Goal: Information Seeking & Learning: Understand process/instructions

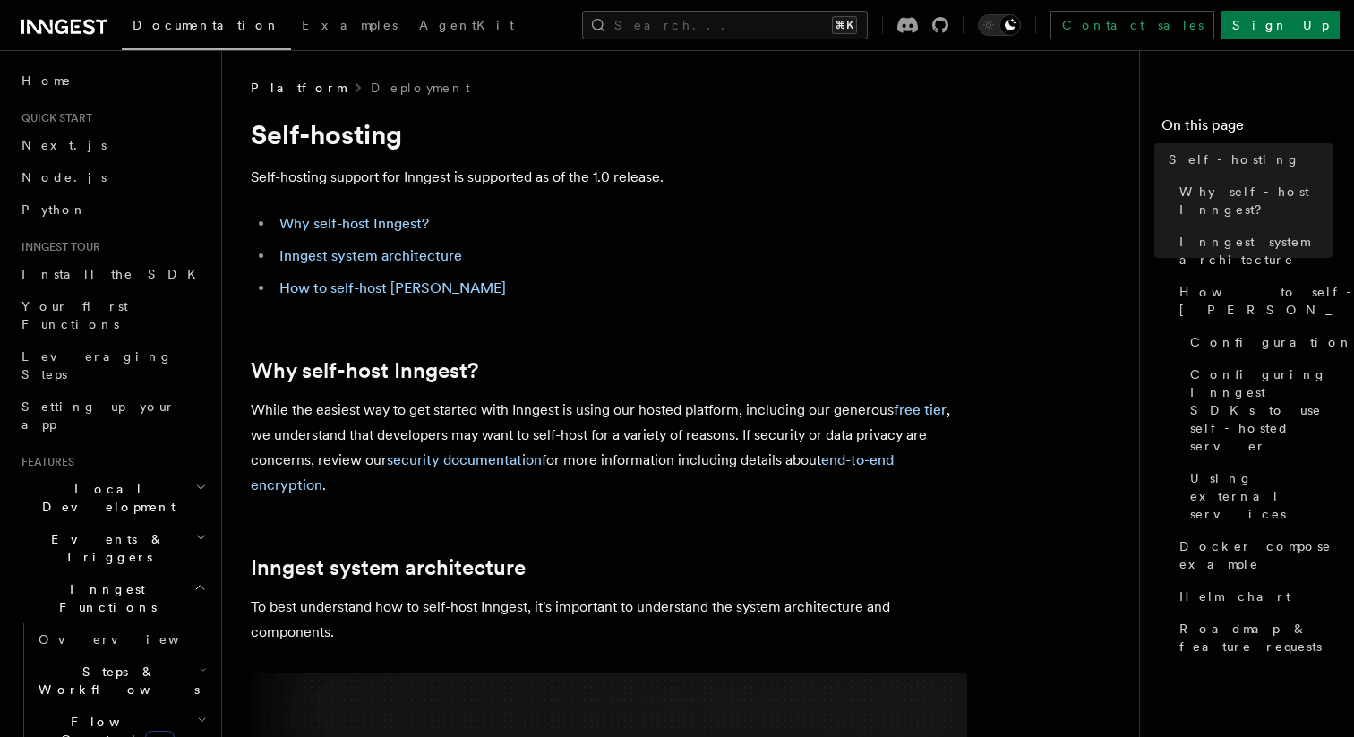
drag, startPoint x: 604, startPoint y: 492, endPoint x: 694, endPoint y: 518, distance: 94.1
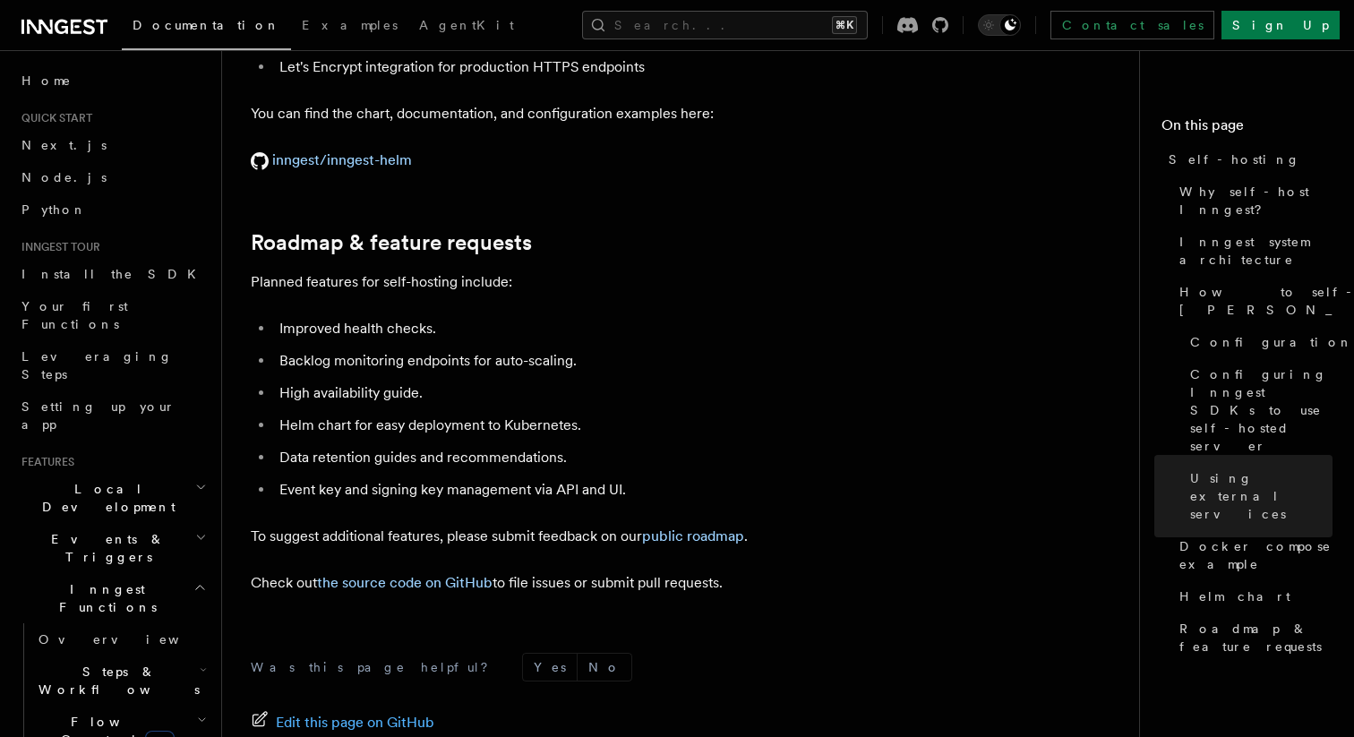
scroll to position [6815, 0]
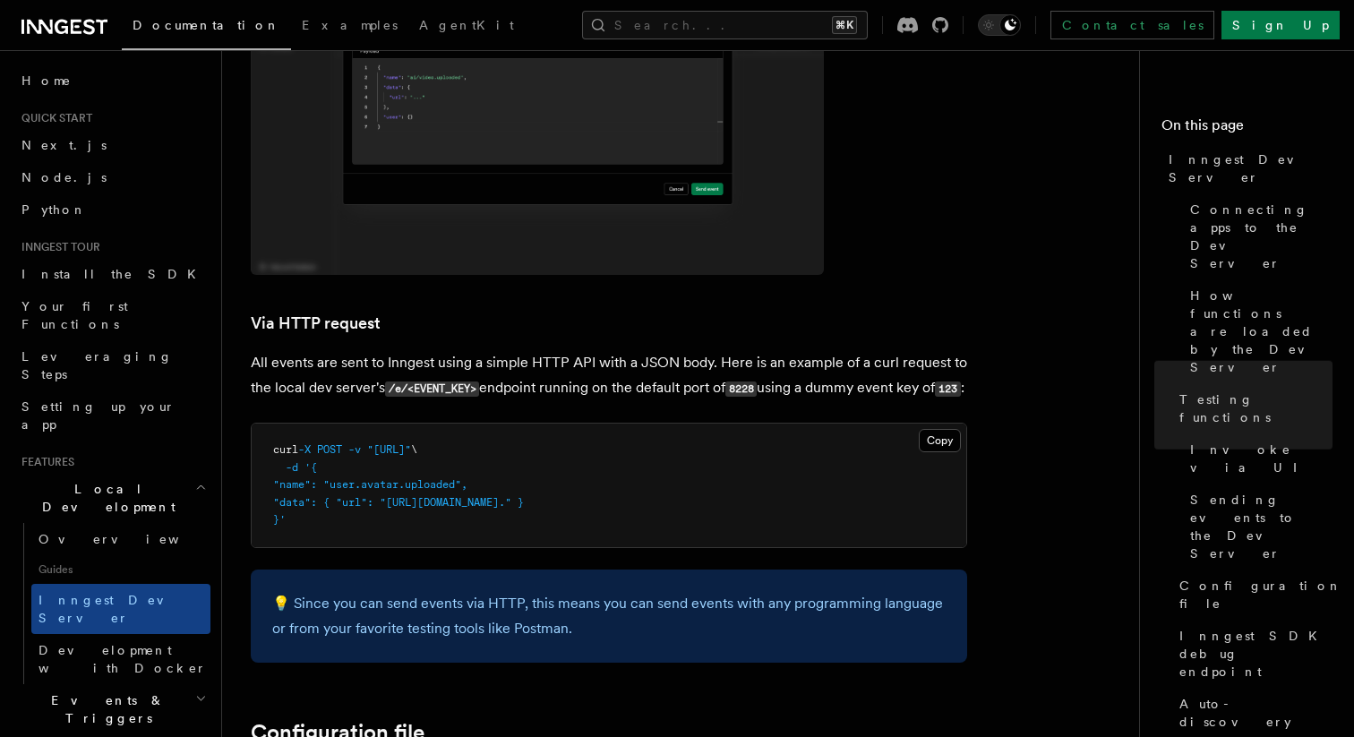
scroll to position [4018, 0]
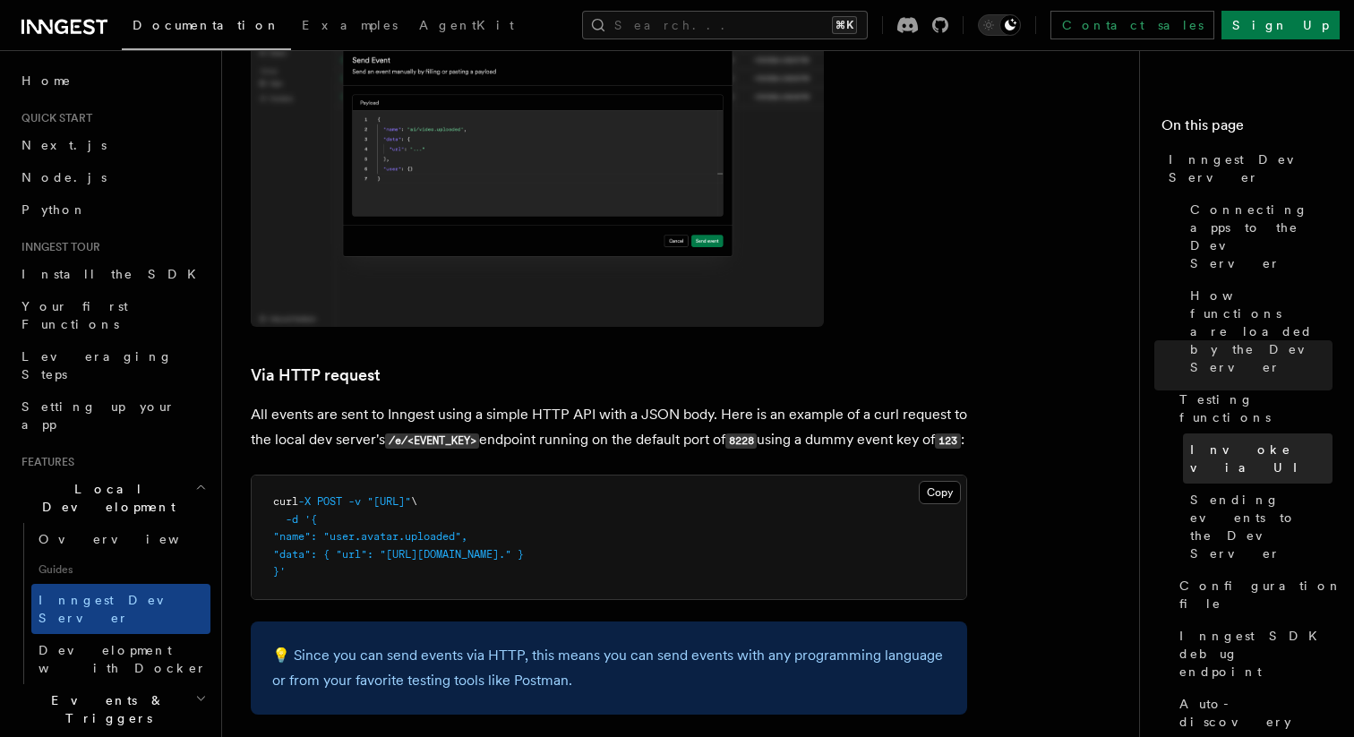
click at [1215, 441] on span "Invoke via UI" at bounding box center [1261, 459] width 142 height 36
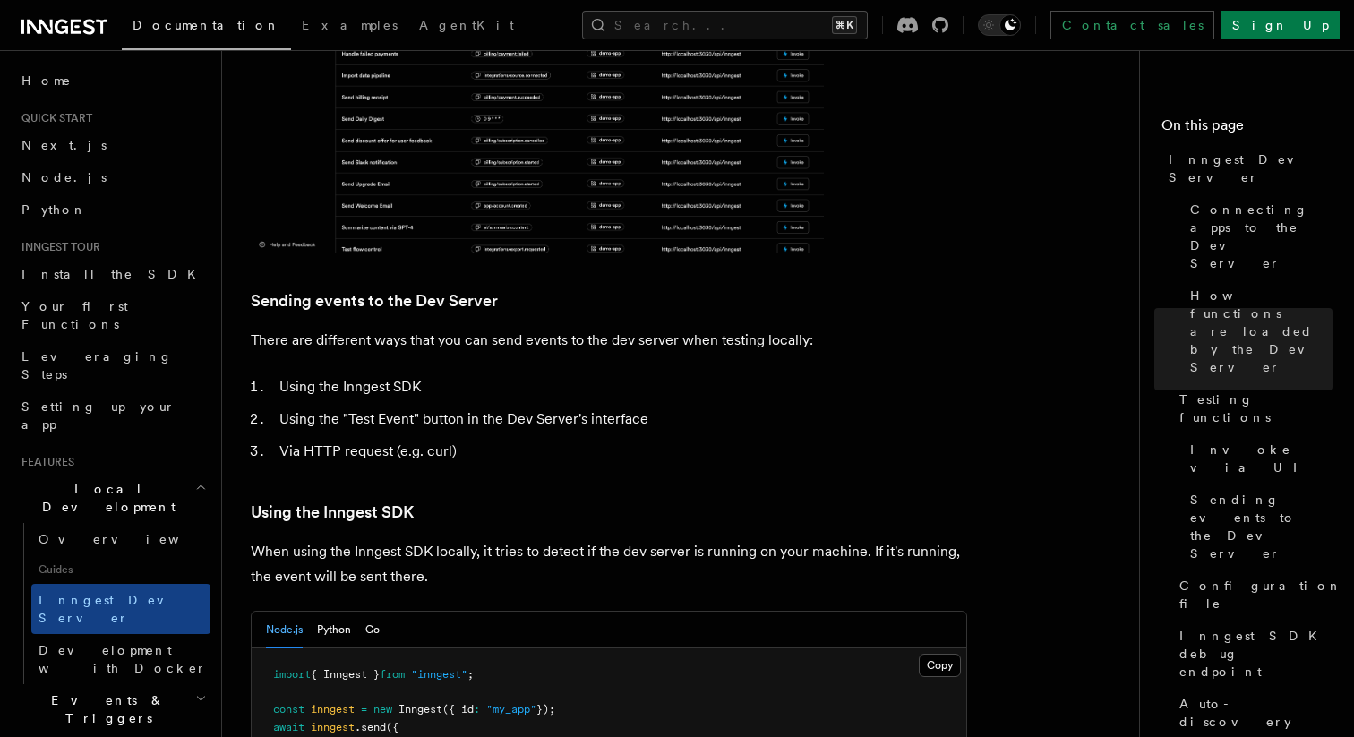
scroll to position [2937, 0]
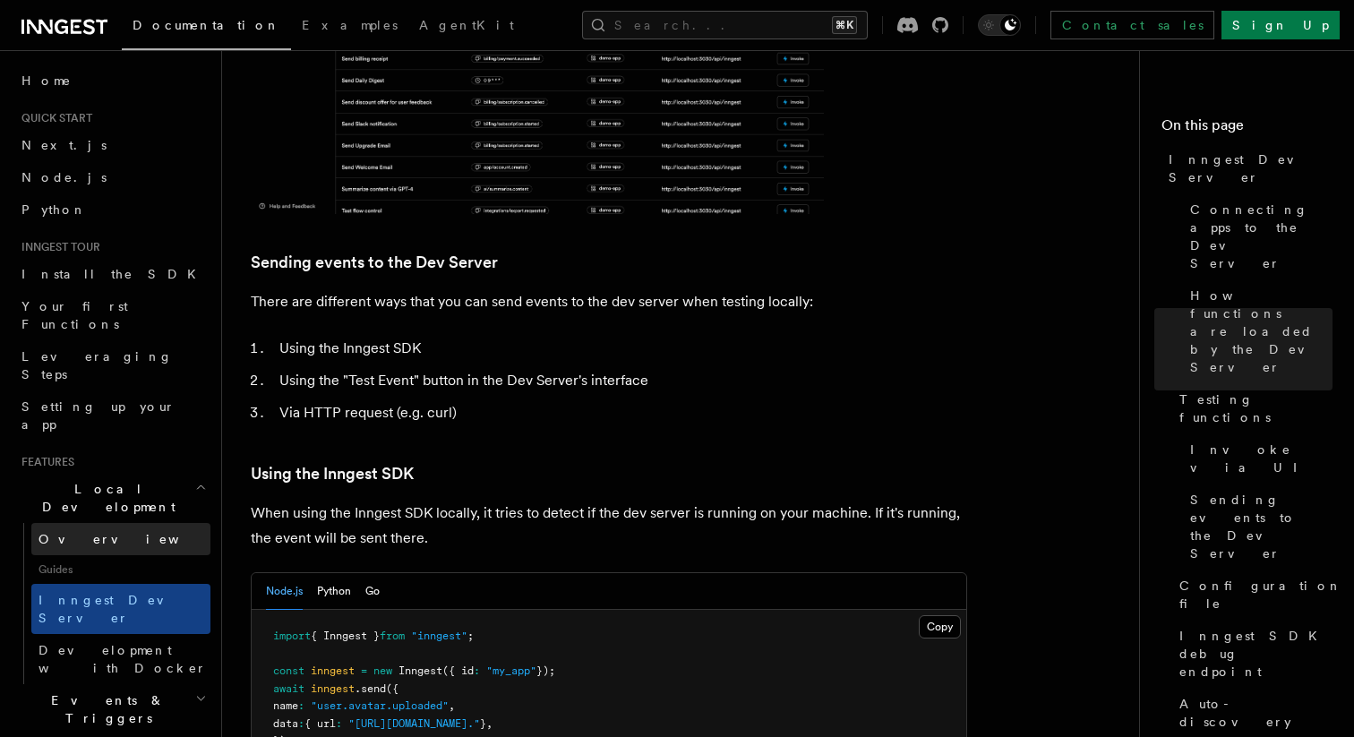
click at [91, 532] on span "Overview" at bounding box center [131, 539] width 184 height 14
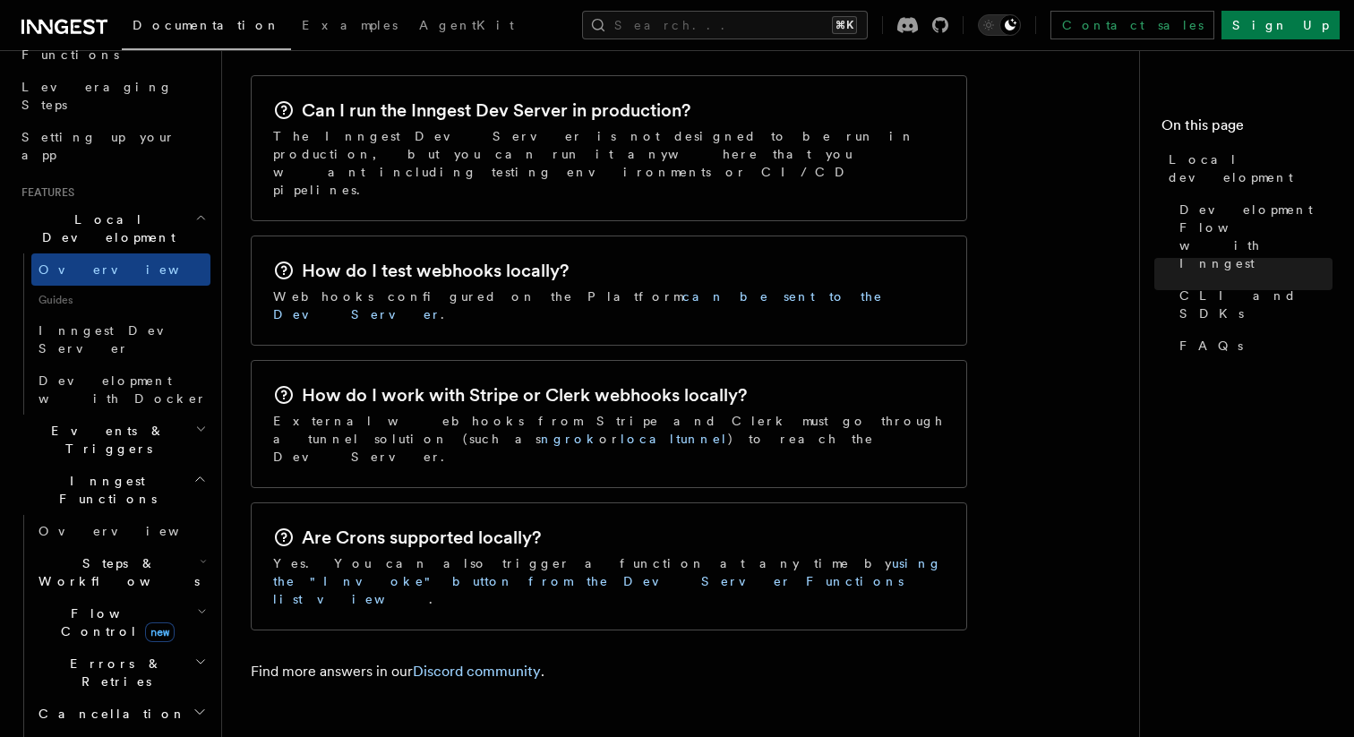
scroll to position [268, 0]
